Goal: Information Seeking & Learning: Find specific fact

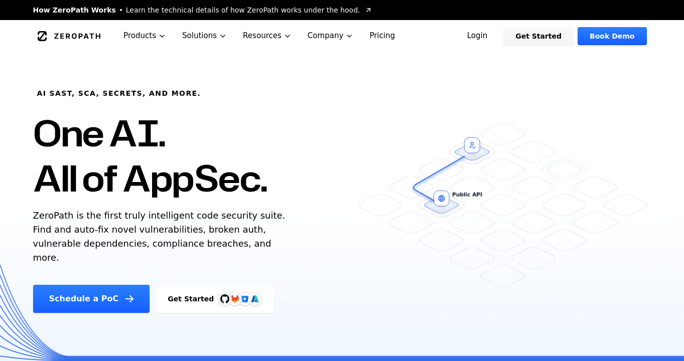
click at [484, 41] on link "Login" at bounding box center [477, 36] width 45 height 18
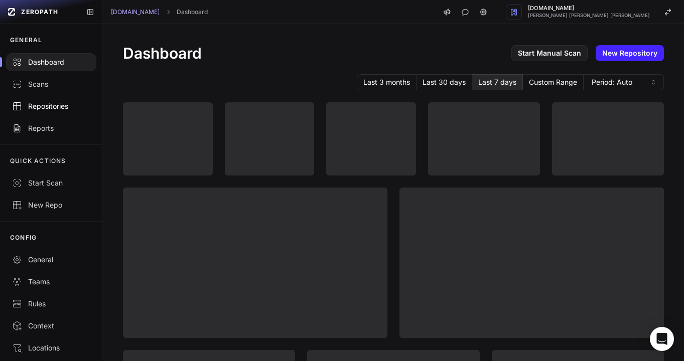
click at [50, 110] on div "Repositories" at bounding box center [51, 106] width 78 height 10
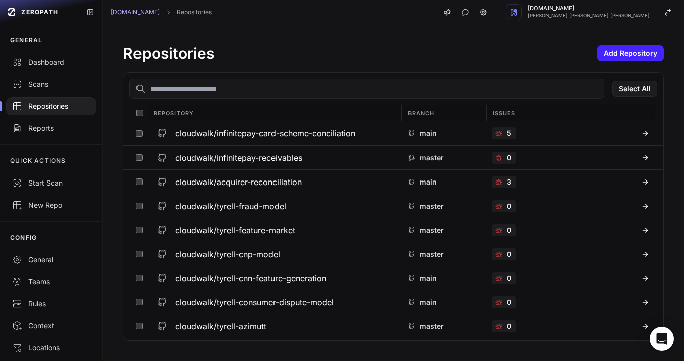
click at [200, 90] on input "text" at bounding box center [366, 89] width 475 height 20
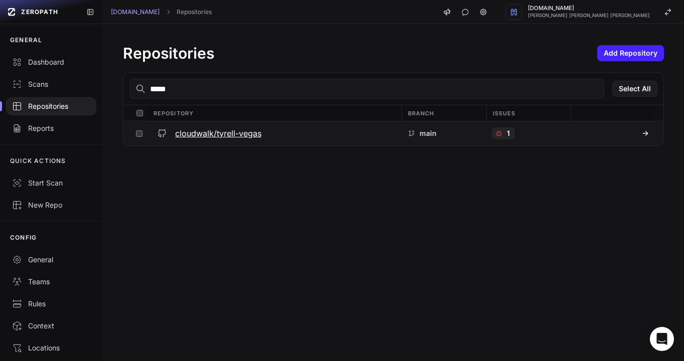
type input "*****"
click at [223, 128] on h3 "cloudwalk/tyrell-vegas" at bounding box center [218, 133] width 86 height 12
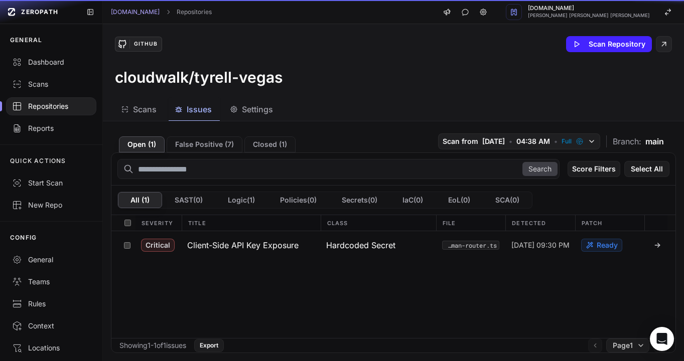
click at [224, 116] on button "Issues" at bounding box center [252, 109] width 57 height 23
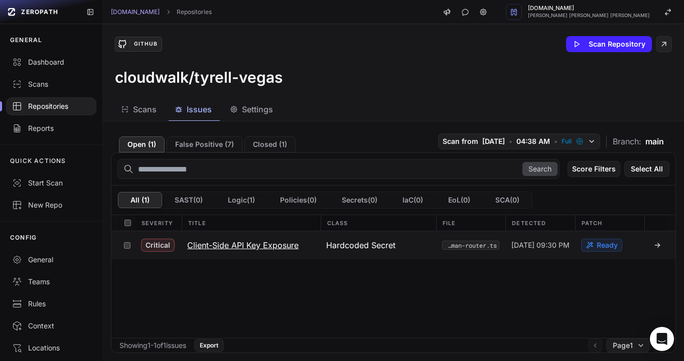
click at [235, 245] on h3 "Client-Side API Key Exposure" at bounding box center [242, 245] width 111 height 12
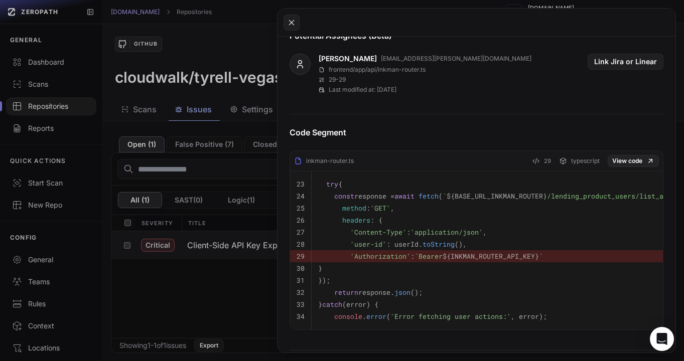
scroll to position [405, 0]
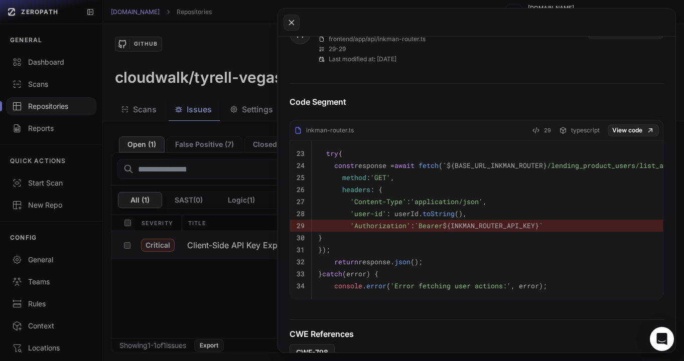
click at [479, 228] on span "${INKMAN_ROUTER_API_KEY}" at bounding box center [491, 225] width 96 height 9
copy span "INKMAN_ROUTER_API_KEY"
click at [193, 304] on button at bounding box center [342, 180] width 684 height 361
